Goal: Information Seeking & Learning: Learn about a topic

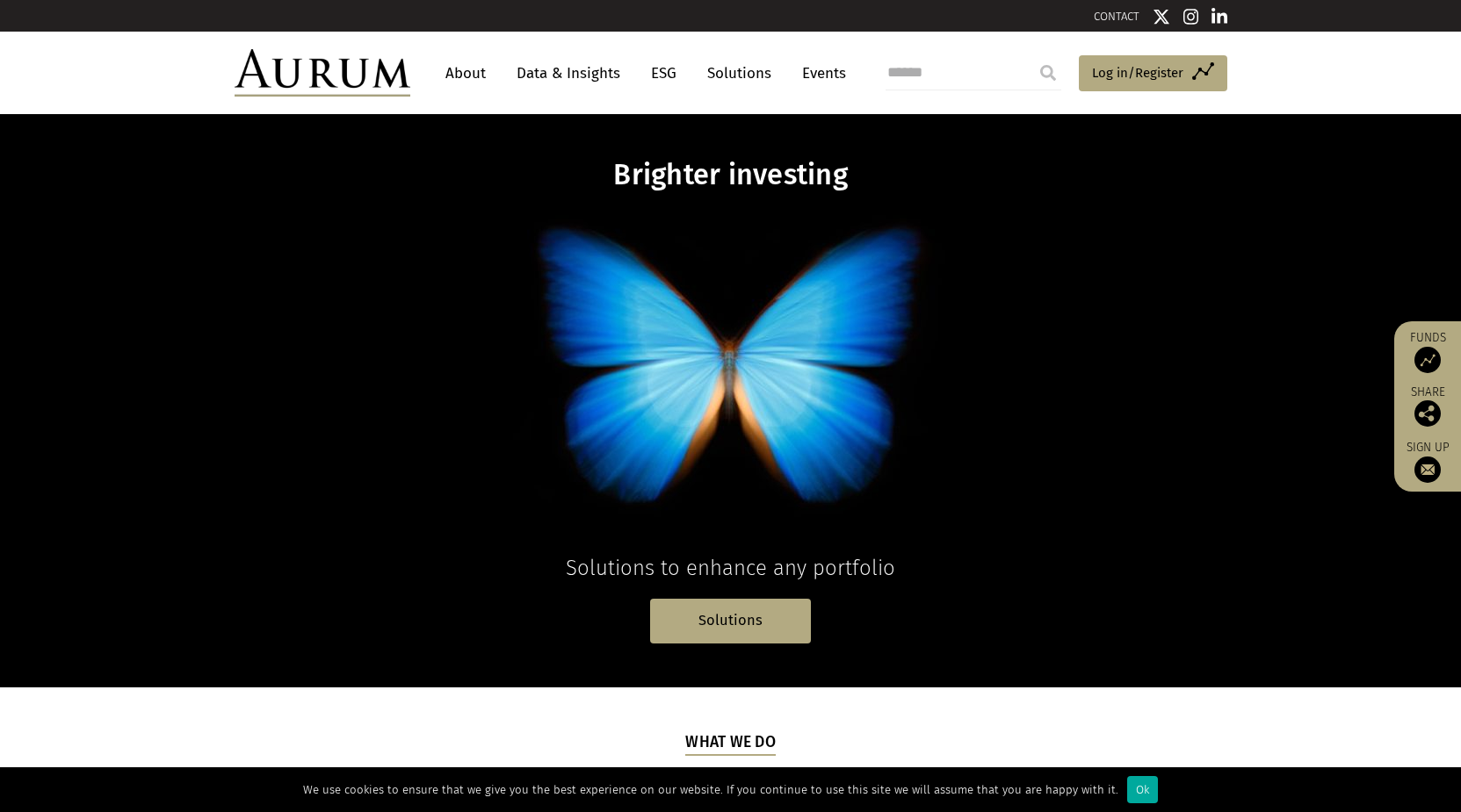
click at [1188, 15] on img at bounding box center [1192, 17] width 16 height 18
click at [746, 77] on link "Solutions" at bounding box center [739, 73] width 82 height 32
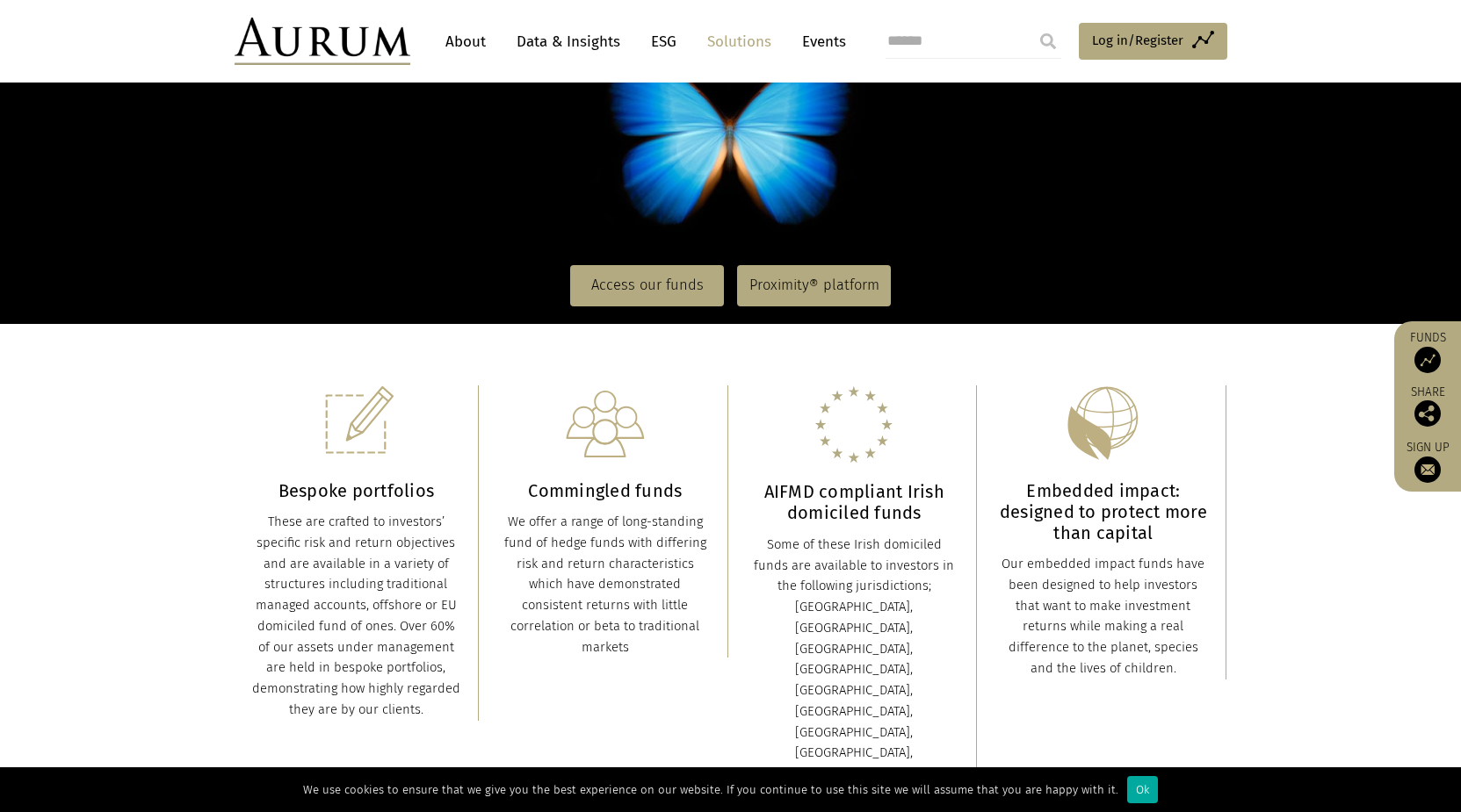
scroll to position [314, 0]
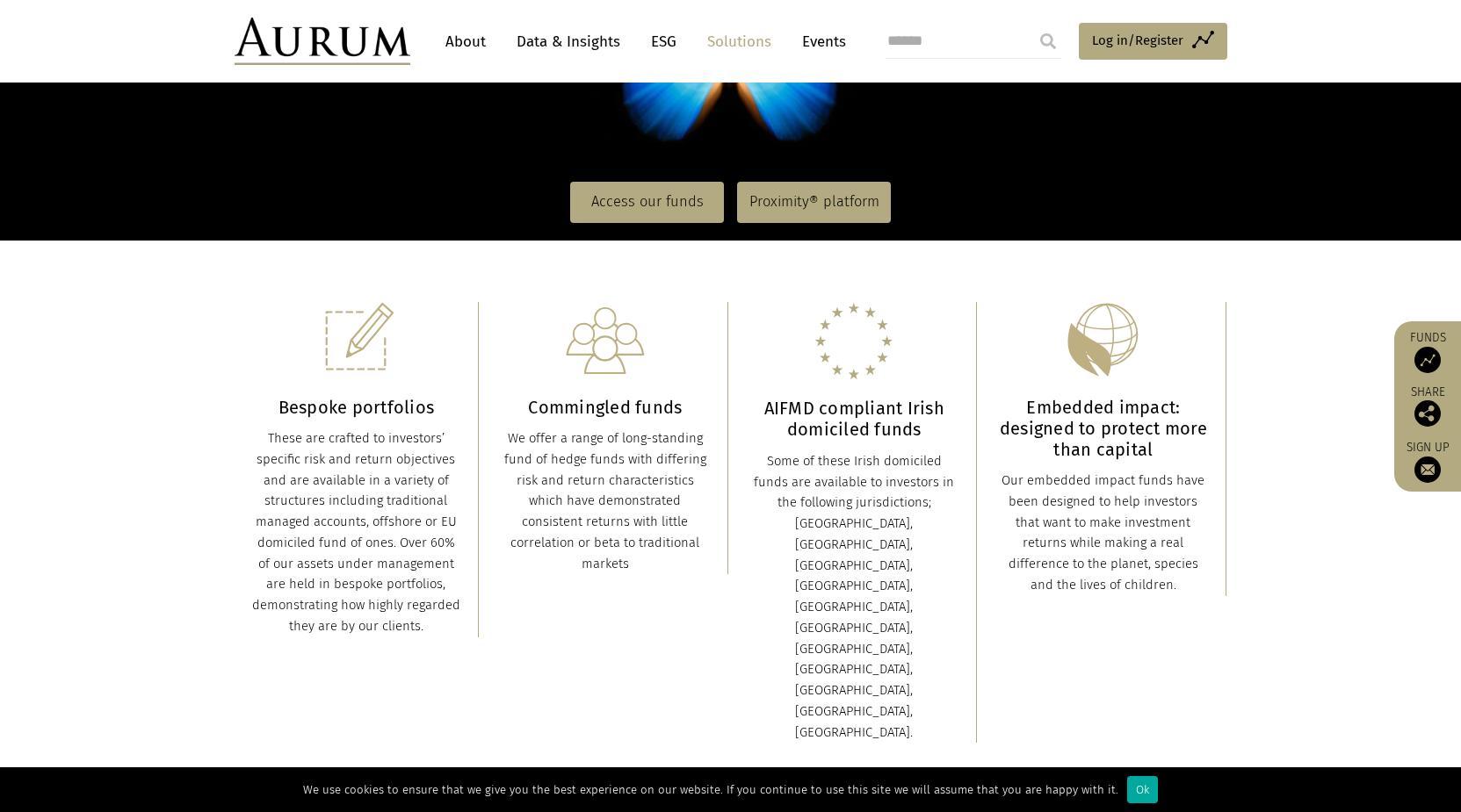
click at [562, 43] on link "Data & Insights" at bounding box center [568, 42] width 121 height 32
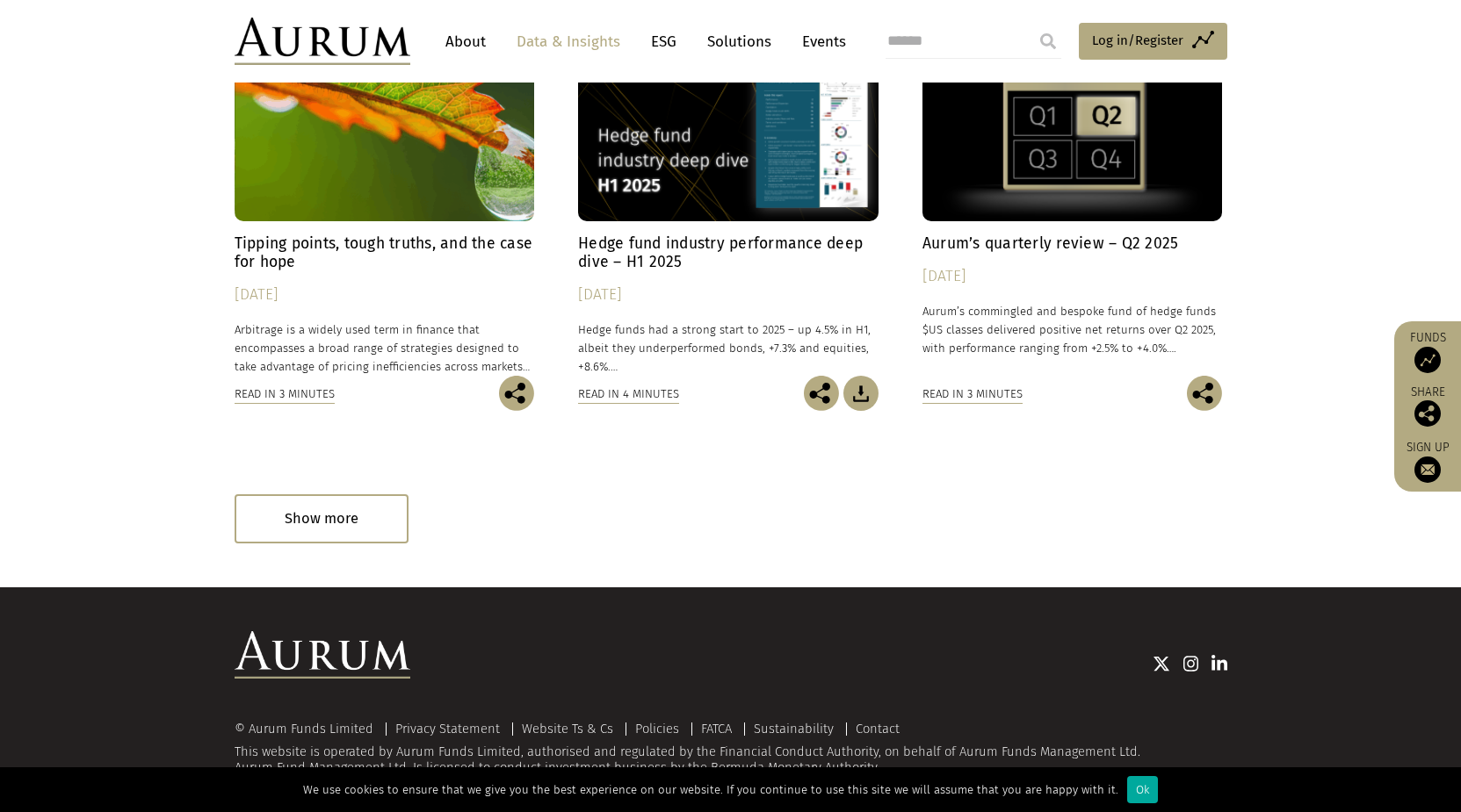
scroll to position [1032, 0]
